Goal: Information Seeking & Learning: Learn about a topic

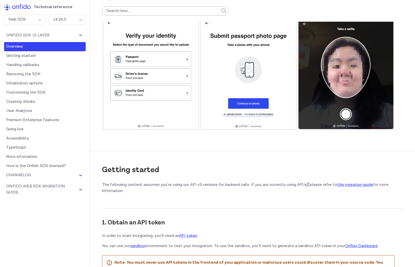
scroll to position [146, 0]
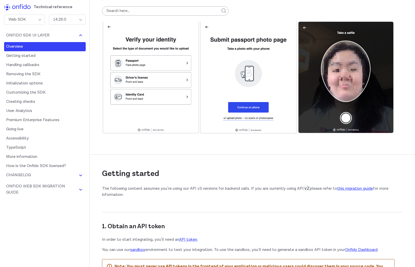
click at [163, 63] on img at bounding box center [248, 77] width 292 height 114
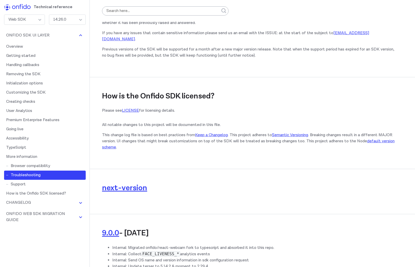
scroll to position [6742, 0]
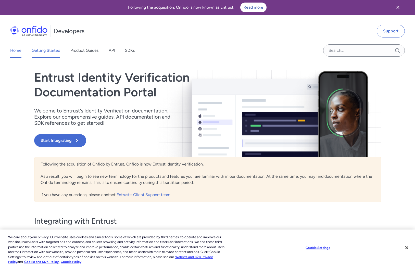
click at [58, 54] on link "Getting Started" at bounding box center [46, 50] width 29 height 14
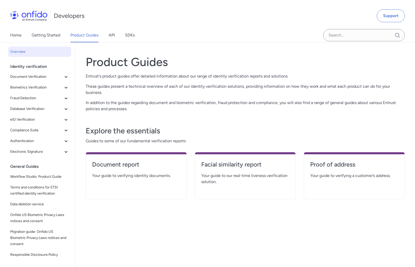
scroll to position [9, 0]
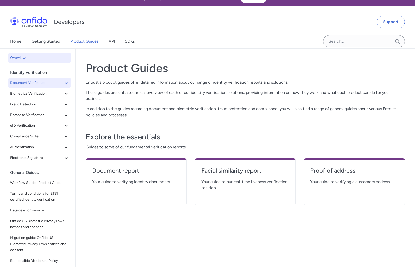
click at [41, 81] on span "Document Verification" at bounding box center [36, 83] width 53 height 6
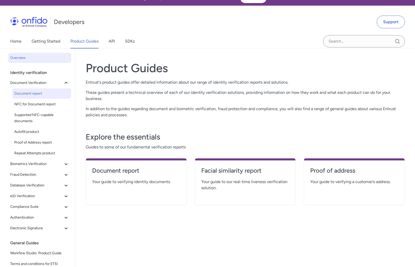
click at [36, 93] on span "Document report" at bounding box center [41, 94] width 55 height 6
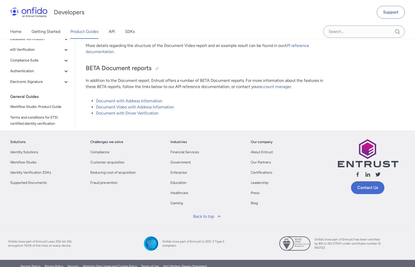
scroll to position [3891, 0]
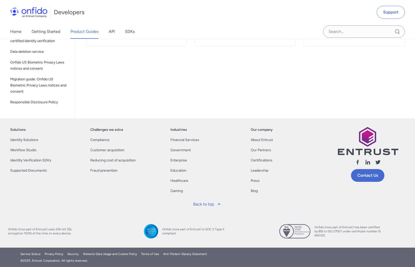
scroll to position [9, 0]
